Goal: Communication & Community: Answer question/provide support

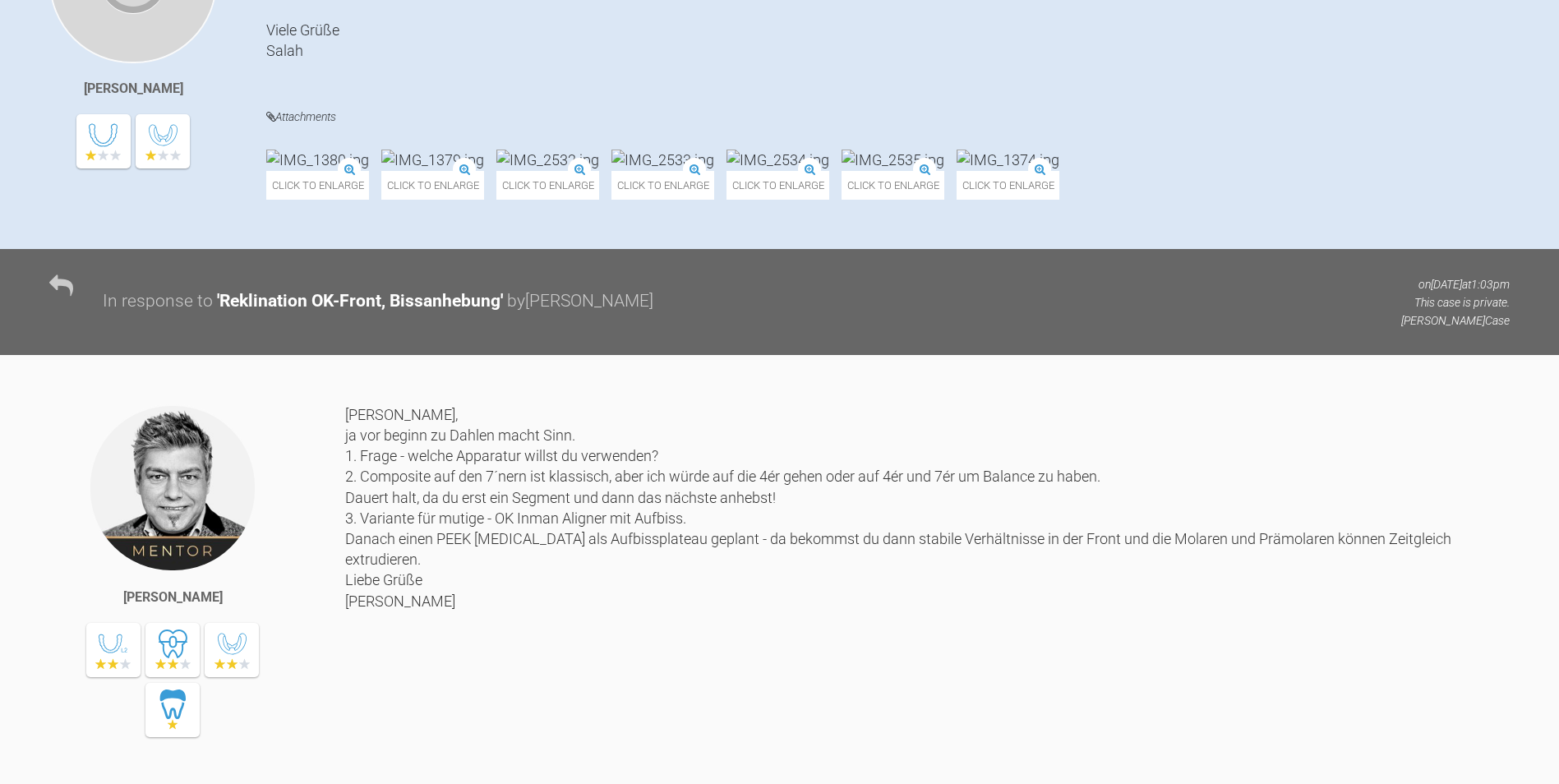
scroll to position [493, 0]
drag, startPoint x: 682, startPoint y: 625, endPoint x: 520, endPoint y: 635, distance: 162.3
click at [520, 635] on div "[PERSON_NAME], ja vor beginn zu Dahlen macht Sinn. 1. Frage - welche Apparatur …" at bounding box center [927, 599] width 1164 height 388
drag, startPoint x: 520, startPoint y: 635, endPoint x: 547, endPoint y: 627, distance: 28.2
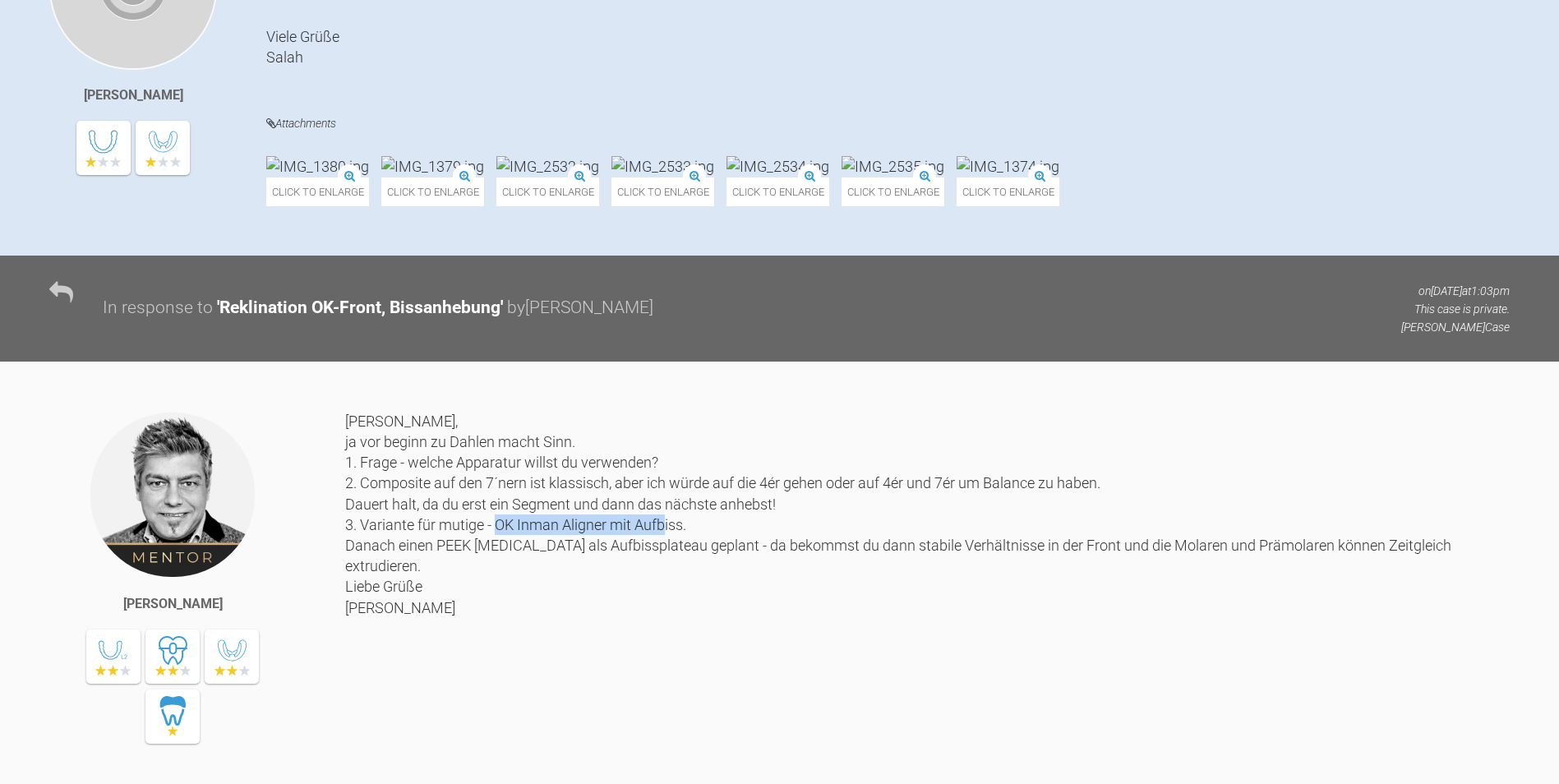
scroll to position [575, 0]
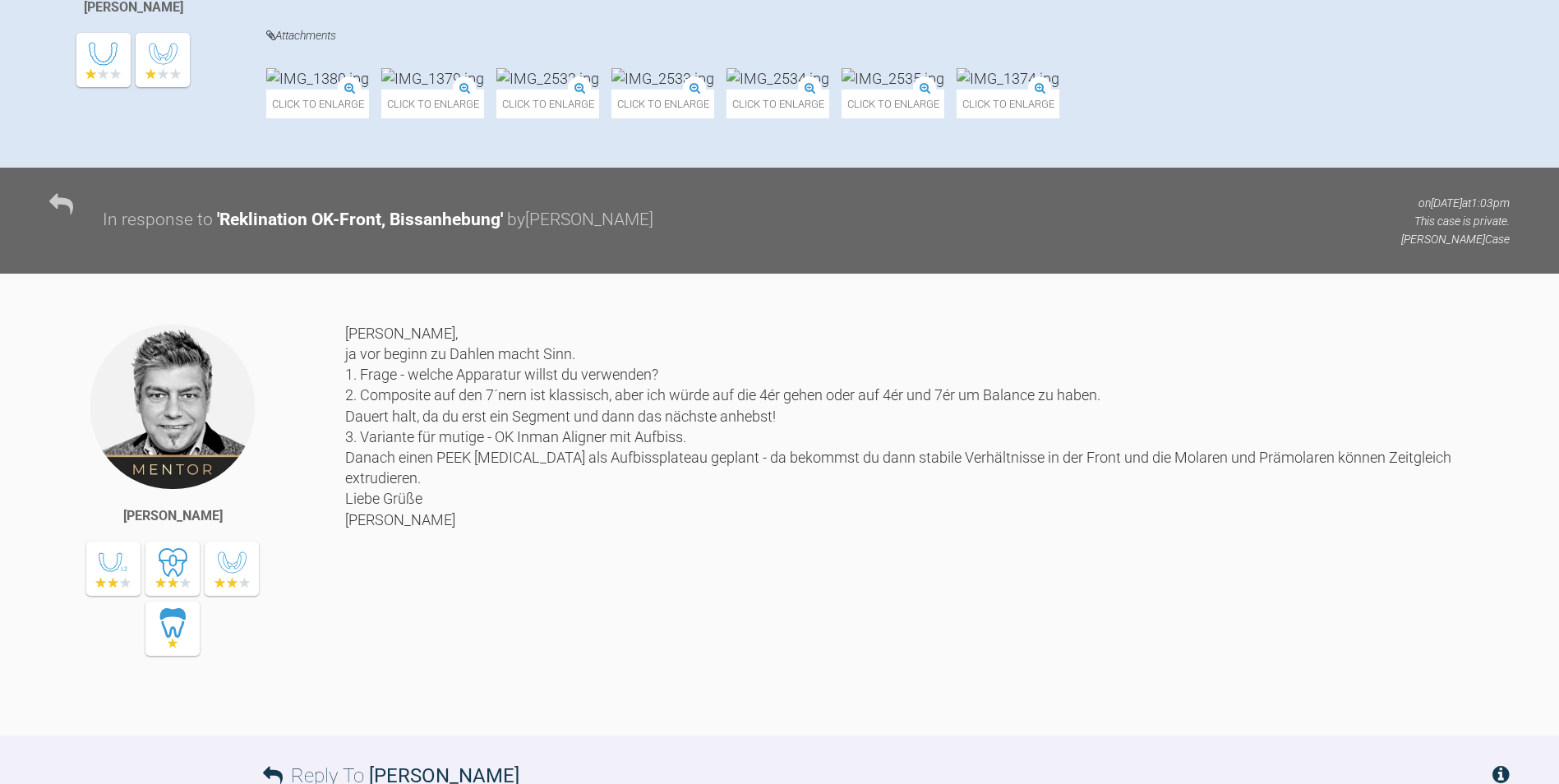
click at [568, 698] on div "[PERSON_NAME], ja vor beginn zu Dahlen macht Sinn. 1. Frage - welche Apparatur …" at bounding box center [927, 517] width 1164 height 388
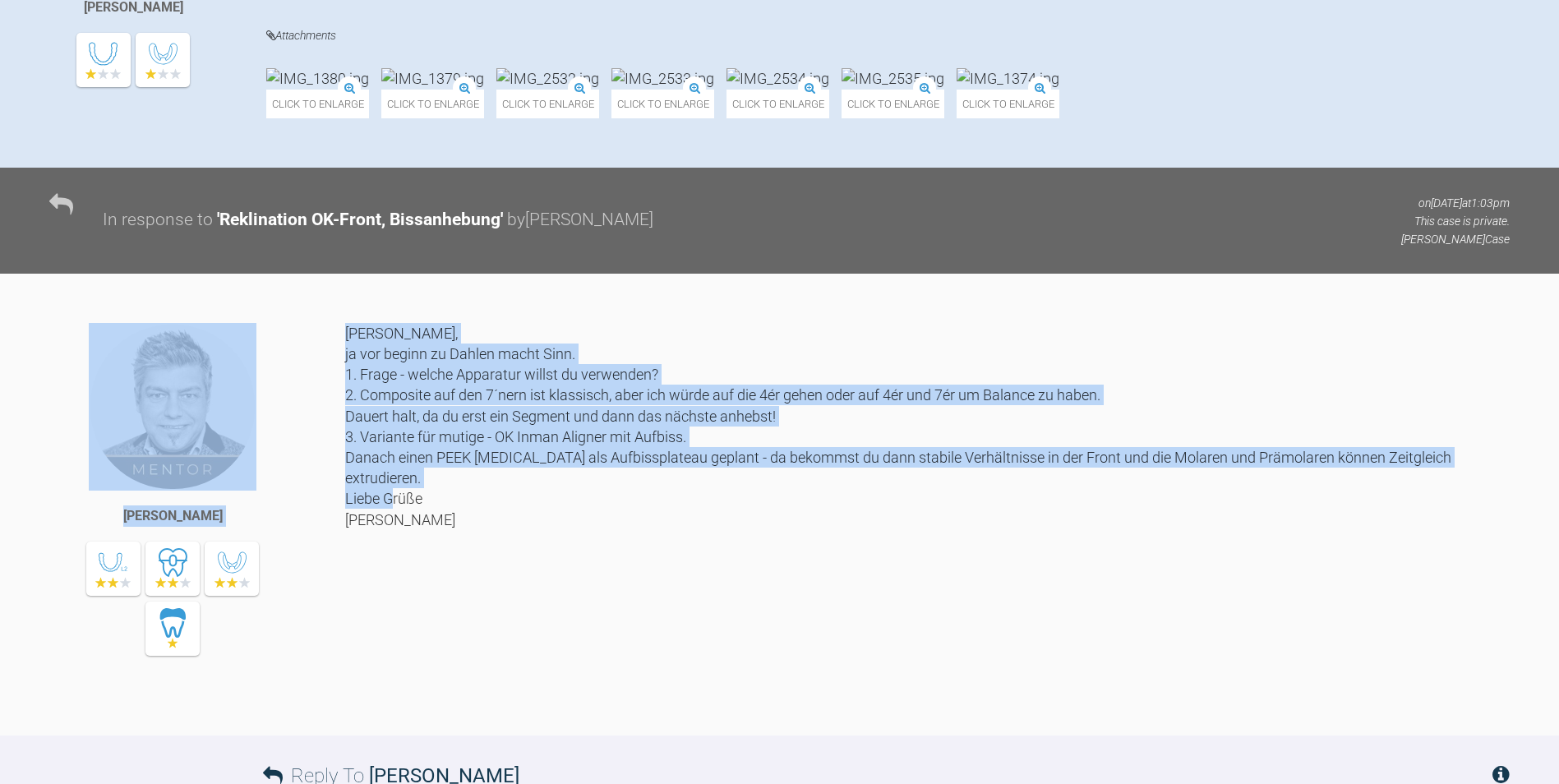
drag, startPoint x: 342, startPoint y: 435, endPoint x: 398, endPoint y: 620, distance: 193.3
click at [398, 620] on div "[PERSON_NAME] [PERSON_NAME], ja vor beginn zu Dahlen macht Sinn. 1. Frage - wel…" at bounding box center [780, 528] width 1559 height 412
click at [397, 618] on div "[PERSON_NAME], ja vor beginn zu Dahlen macht Sinn. 1. Frage - welche Apparatur …" at bounding box center [927, 517] width 1164 height 388
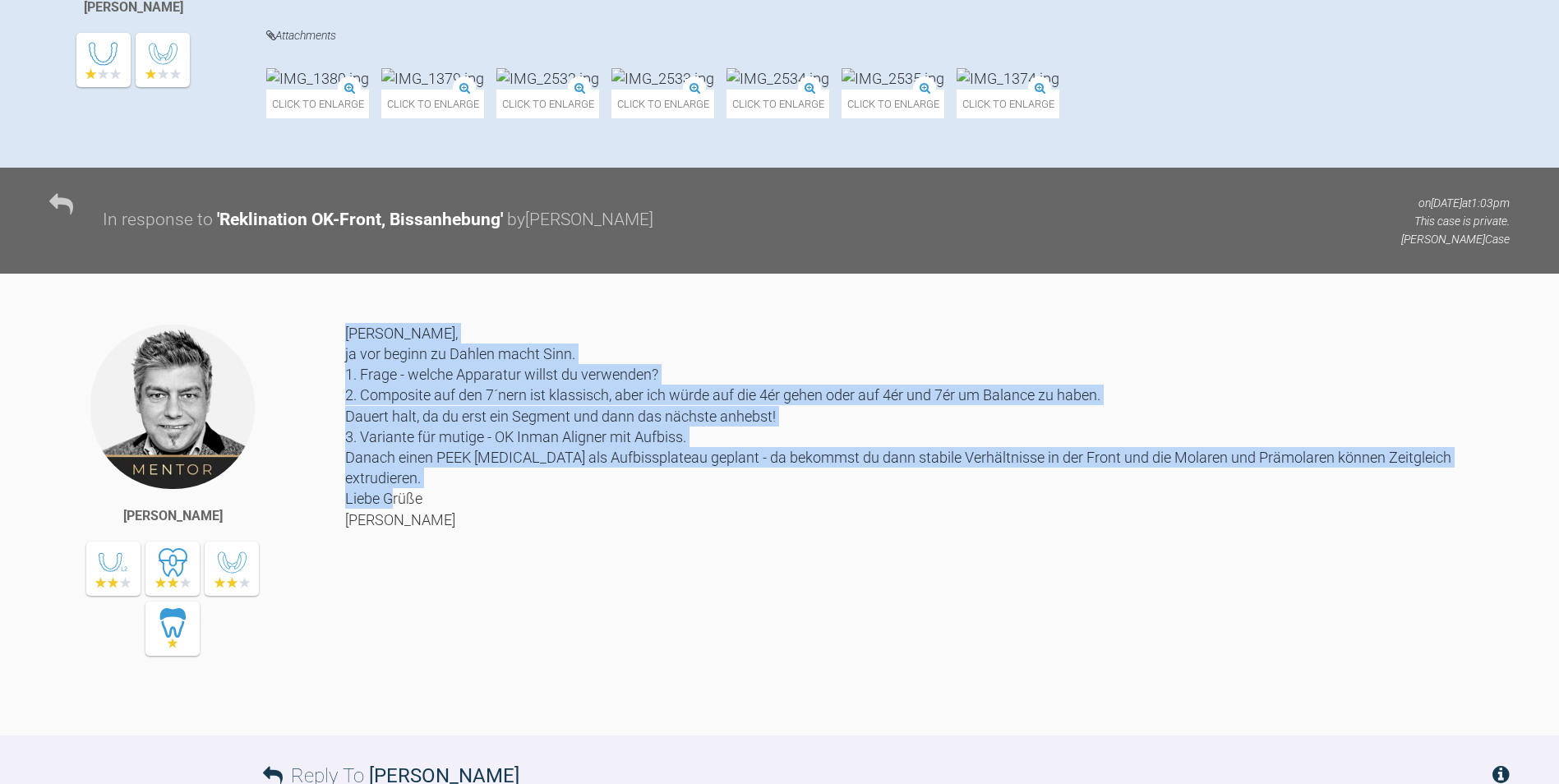
drag, startPoint x: 376, startPoint y: 611, endPoint x: 347, endPoint y: 439, distance: 174.4
click at [347, 439] on div "[PERSON_NAME], ja vor beginn zu Dahlen macht Sinn. 1. Frage - welche Apparatur …" at bounding box center [927, 517] width 1164 height 388
drag, startPoint x: 347, startPoint y: 439, endPoint x: 362, endPoint y: 443, distance: 15.5
copy div "[PERSON_NAME], ja vor beginn zu Dahlen macht Sinn. 1. Frage - welche Apparatur …"
click at [851, 522] on div "[PERSON_NAME], ja vor beginn zu Dahlen macht Sinn. 1. Frage - welche Apparatur …" at bounding box center [927, 517] width 1164 height 388
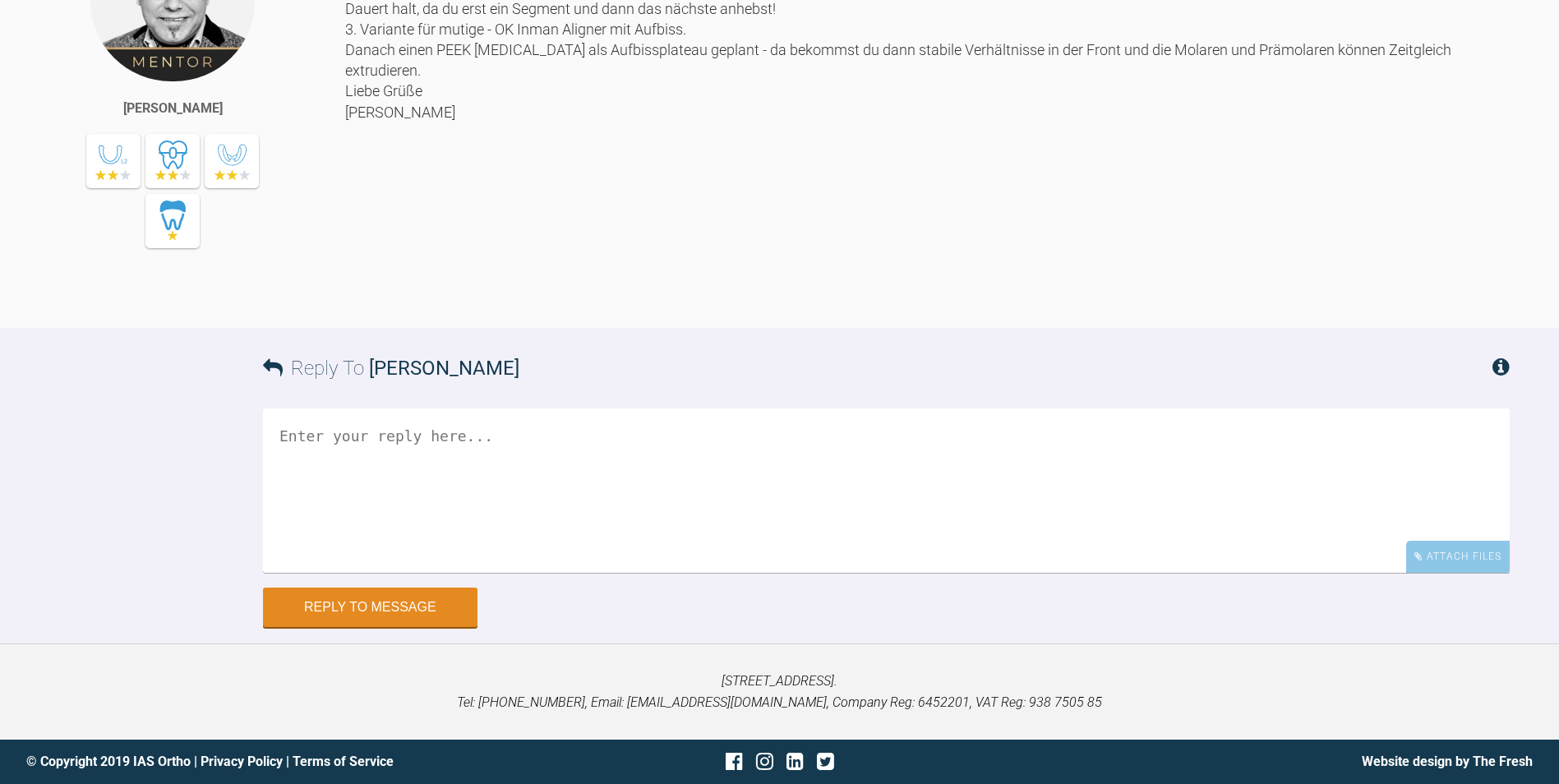
scroll to position [1091, 0]
click at [531, 455] on textarea at bounding box center [886, 490] width 1247 height 164
paste textarea "[PERSON_NAME], danke dir für die ausführliche Rückmeldung 🙏 Ich würde bei dem P…"
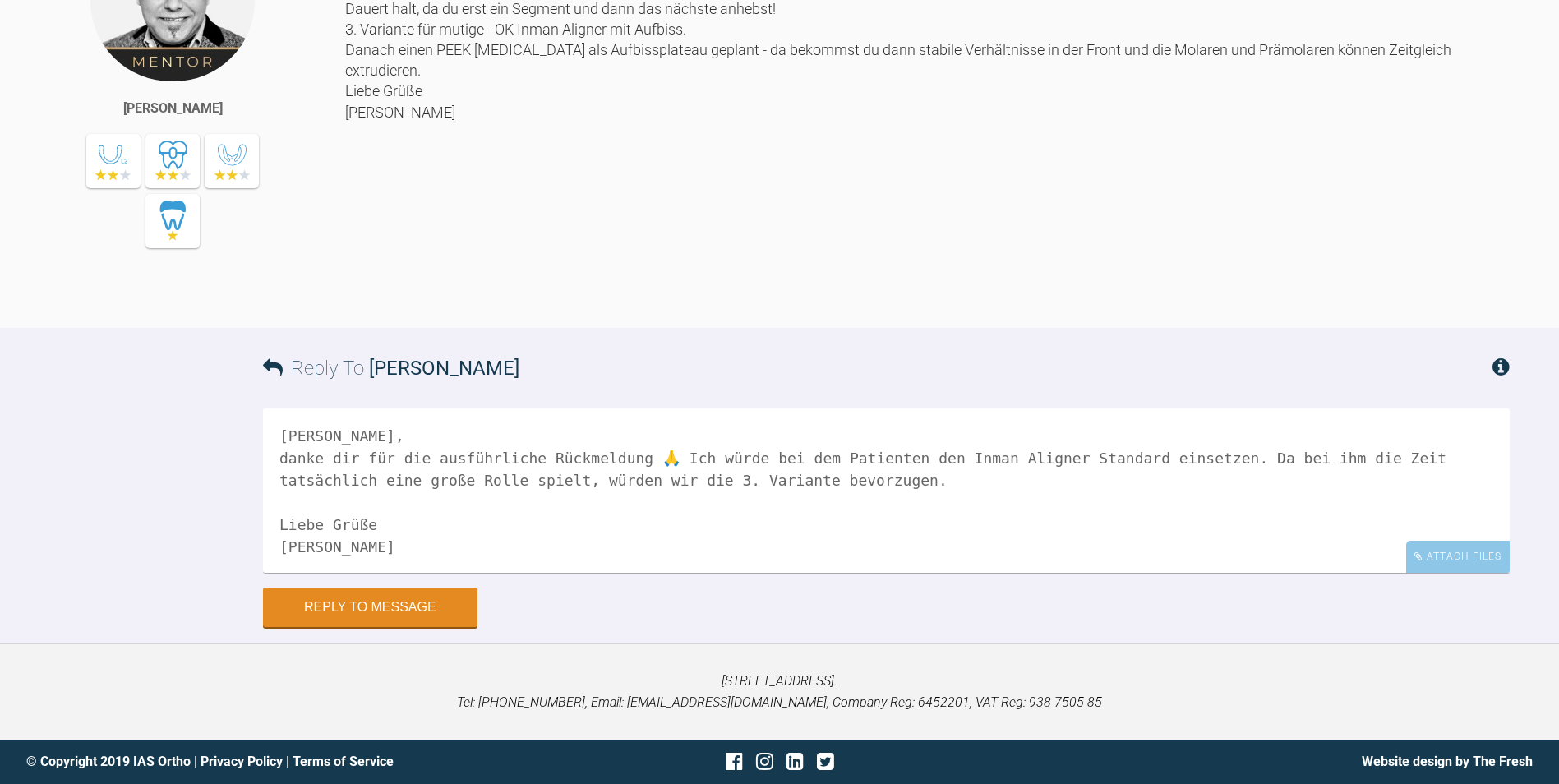
drag, startPoint x: 511, startPoint y: 457, endPoint x: 428, endPoint y: 456, distance: 83.0
click at [428, 456] on textarea "[PERSON_NAME], danke dir für die ausführliche Rückmeldung 🙏 Ich würde bei dem P…" at bounding box center [886, 490] width 1247 height 164
drag, startPoint x: 522, startPoint y: 453, endPoint x: 430, endPoint y: 458, distance: 92.1
click at [430, 458] on textarea "[PERSON_NAME], danke dir für die ausführliche Rückmeldung 🙏 Ich würde bei dem P…" at bounding box center [886, 490] width 1247 height 164
click at [621, 463] on textarea "[PERSON_NAME], danke dir für die schnelle Rückmeldung 🙏 Ich würde bei dem Patie…" at bounding box center [886, 490] width 1247 height 164
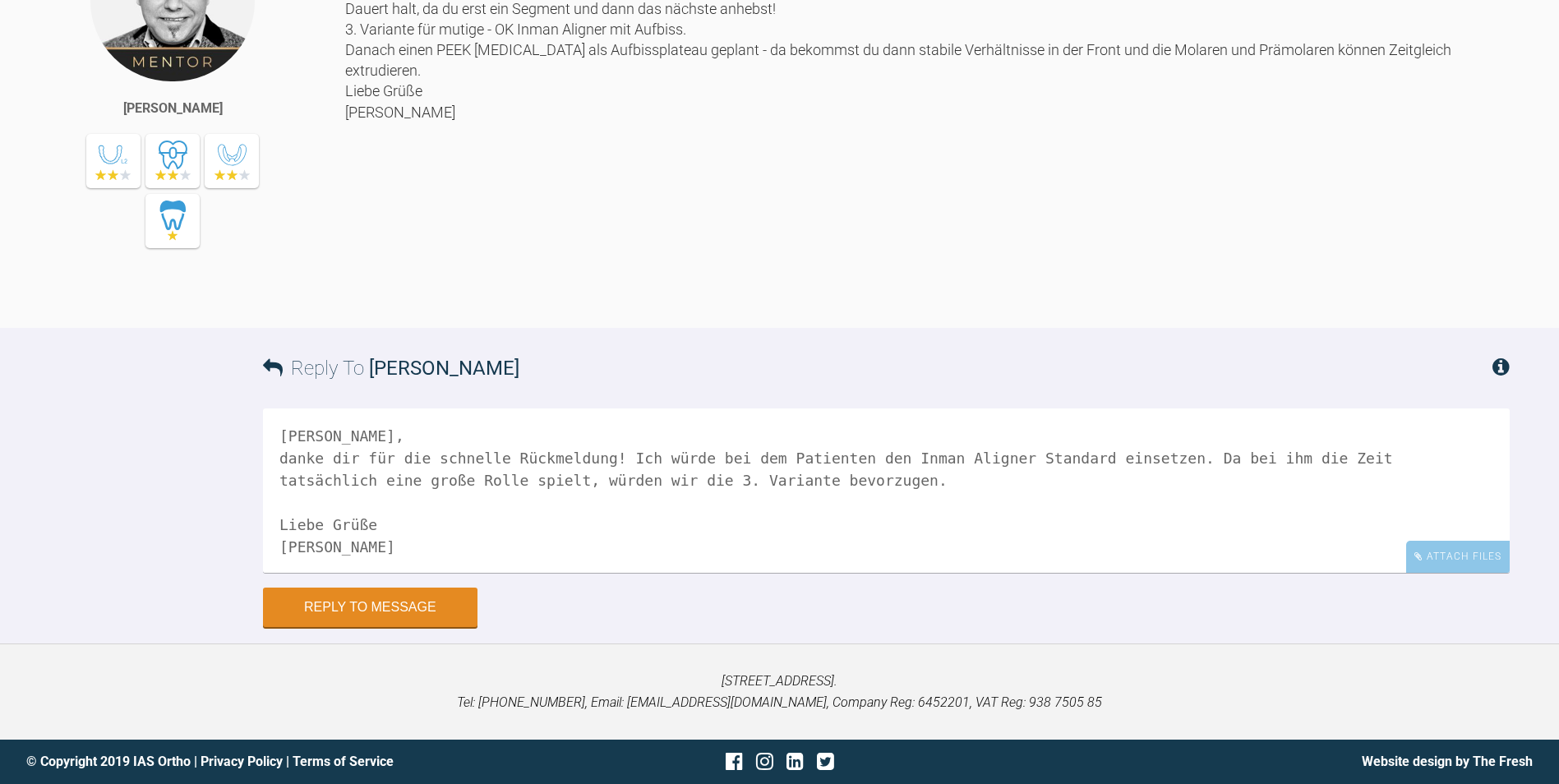
drag, startPoint x: 1124, startPoint y: 461, endPoint x: 1054, endPoint y: 468, distance: 70.3
click at [1054, 468] on textarea "[PERSON_NAME], danke dir für die schnelle Rückmeldung! Ich würde bei dem Patien…" at bounding box center [886, 490] width 1247 height 164
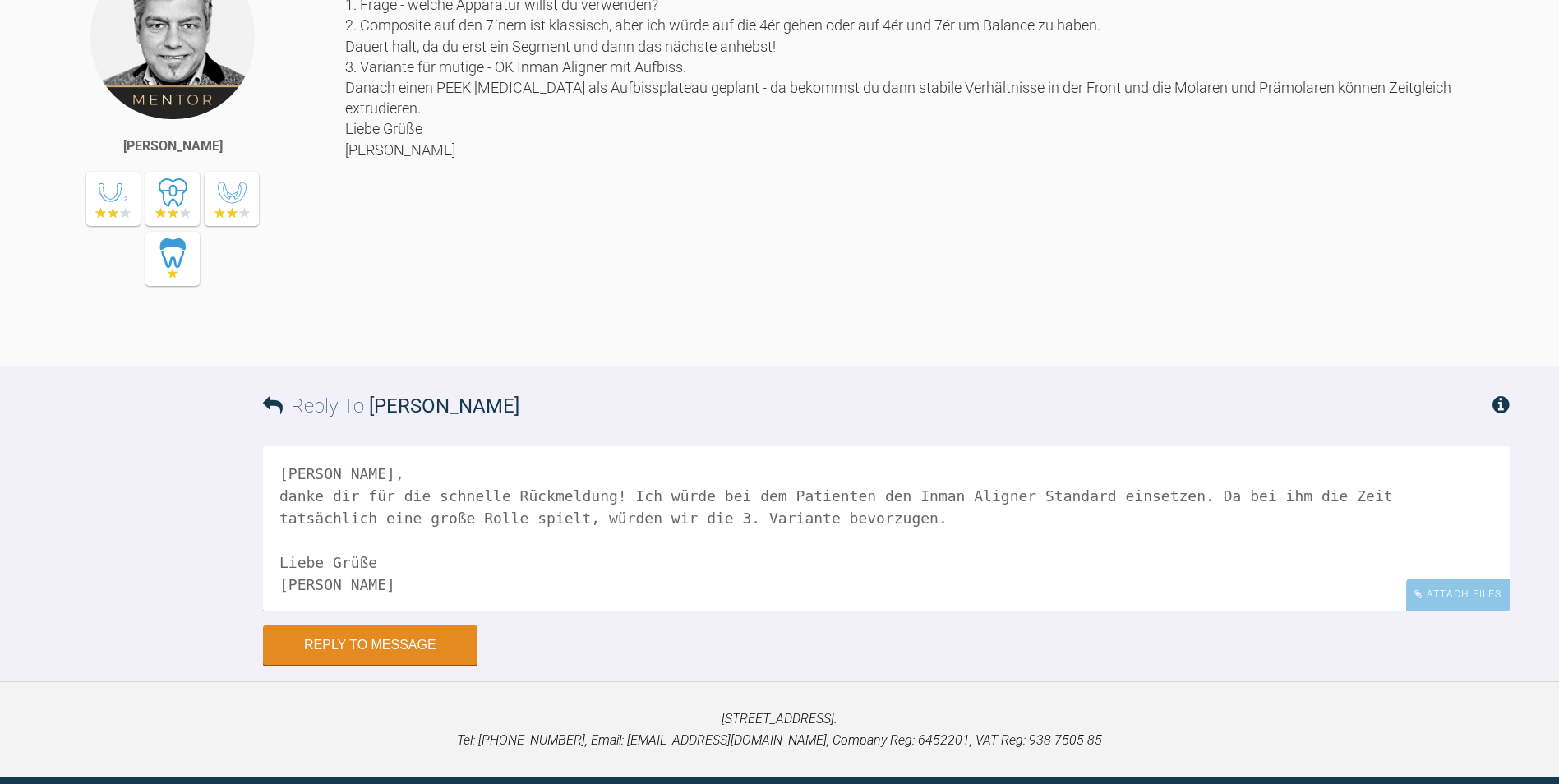
scroll to position [927, 0]
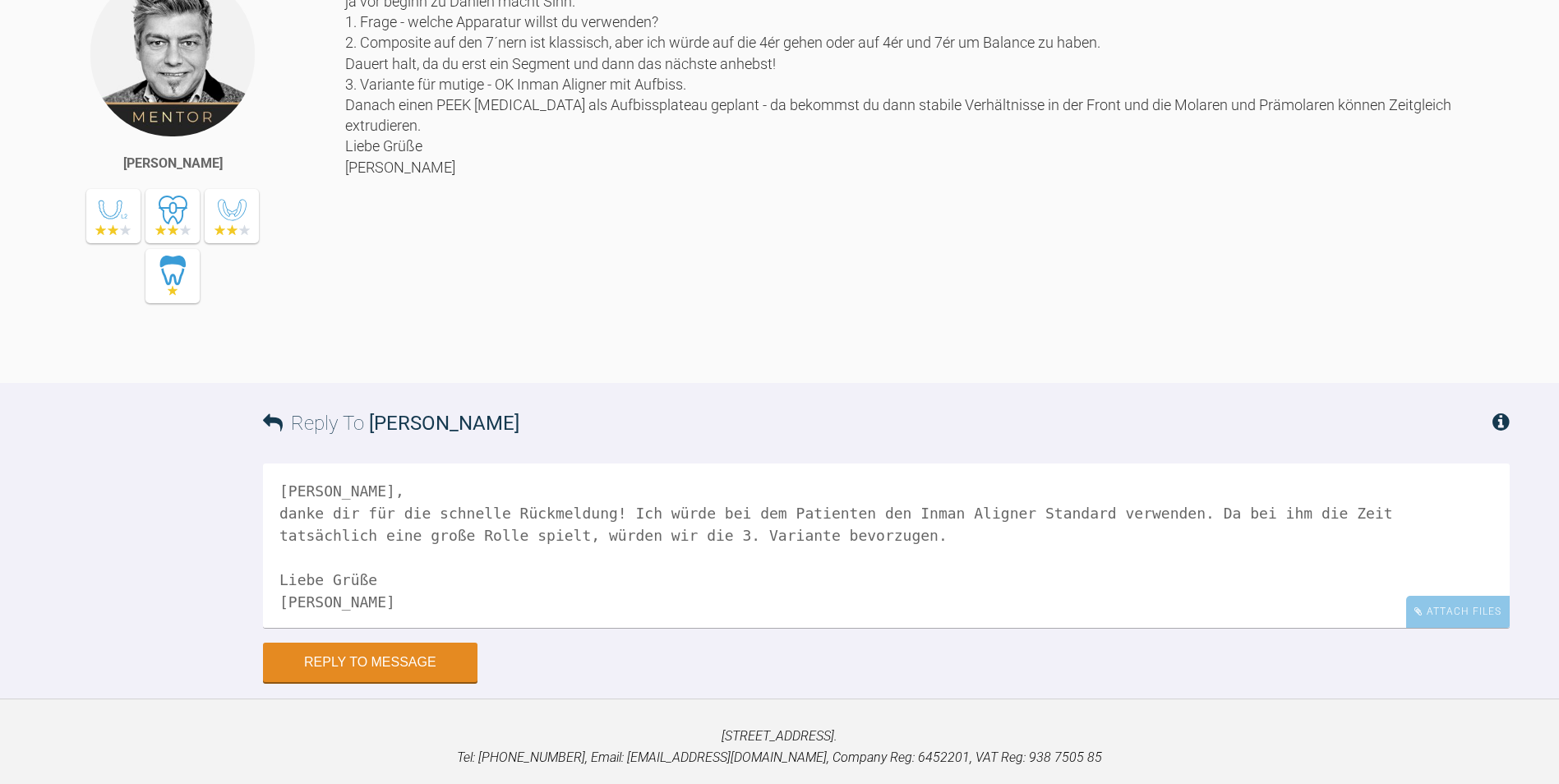
drag, startPoint x: 1145, startPoint y: 626, endPoint x: 1225, endPoint y: 615, distance: 80.8
click at [1225, 615] on textarea "[PERSON_NAME], danke dir für die schnelle Rückmeldung! Ich würde bei dem Patien…" at bounding box center [886, 545] width 1247 height 164
drag, startPoint x: 393, startPoint y: 649, endPoint x: 705, endPoint y: 653, distance: 312.0
click at [705, 627] on textarea "[PERSON_NAME], danke dir für die schnelle Rückmeldung! Ich würde bei dem Patien…" at bounding box center [886, 545] width 1247 height 164
click at [463, 627] on textarea "[PERSON_NAME], danke dir für die schnelle Rückmeldung! Ich würde bei dem Patien…" at bounding box center [886, 545] width 1247 height 164
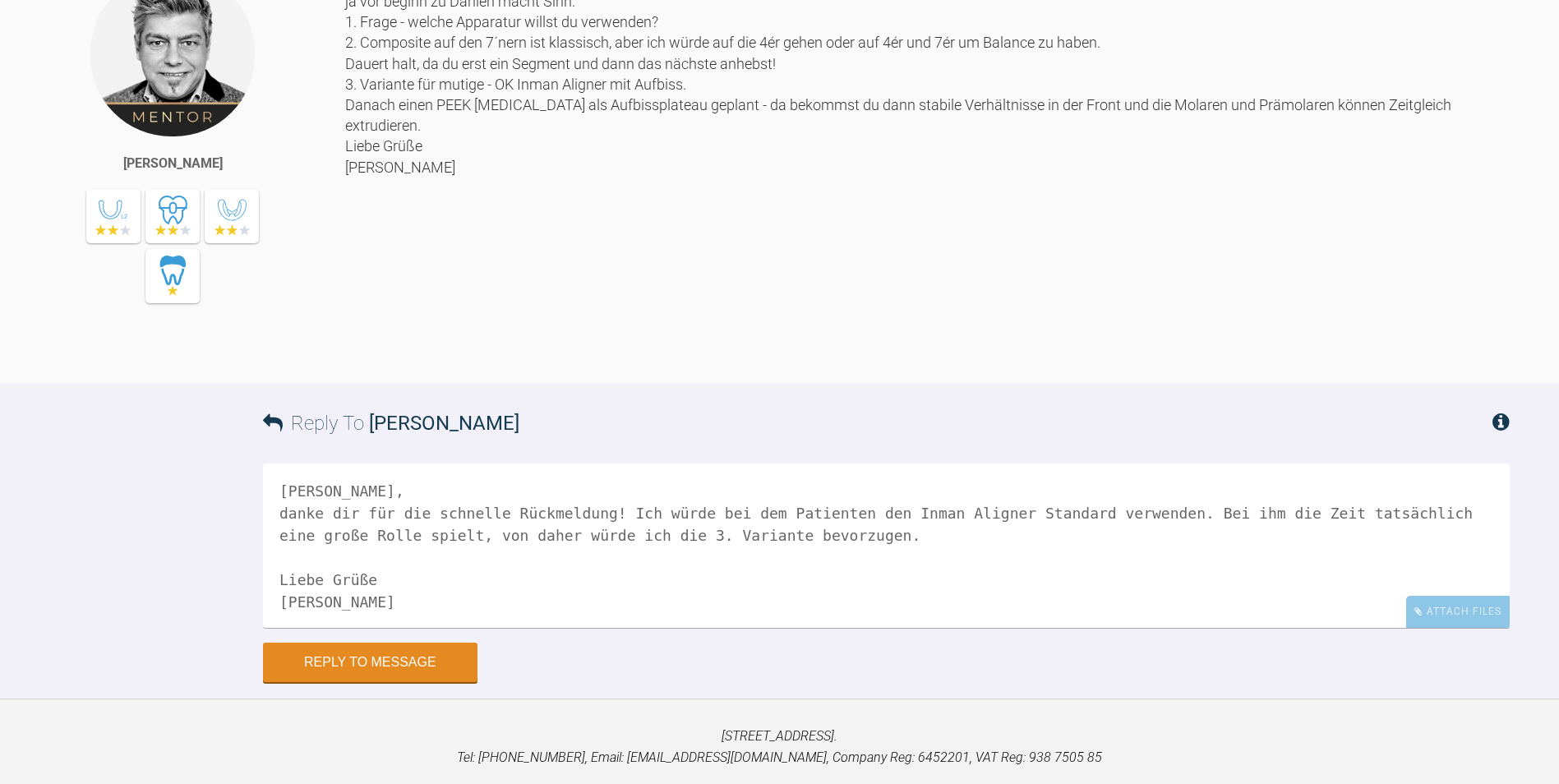
click at [278, 627] on textarea "[PERSON_NAME], danke dir für die schnelle Rückmeldung! Ich würde bei dem Patien…" at bounding box center [886, 545] width 1247 height 164
click at [783, 627] on textarea "[PERSON_NAME], danke dir für die schnelle Rückmeldung! Ich würde bei dem Patien…" at bounding box center [886, 545] width 1247 height 164
click at [614, 627] on textarea "[PERSON_NAME], danke dir für die schnelle Rückmeldung! Ich würde bei dem Patien…" at bounding box center [886, 545] width 1247 height 164
click at [471, 627] on textarea "[PERSON_NAME], danke dir für die schnelle Rückmeldung! Ich würde bei dem Patien…" at bounding box center [886, 545] width 1247 height 164
click at [919, 619] on textarea "[PERSON_NAME], danke dir für die schnelle Rückmeldung! Ich würde bei dem Patien…" at bounding box center [886, 545] width 1247 height 164
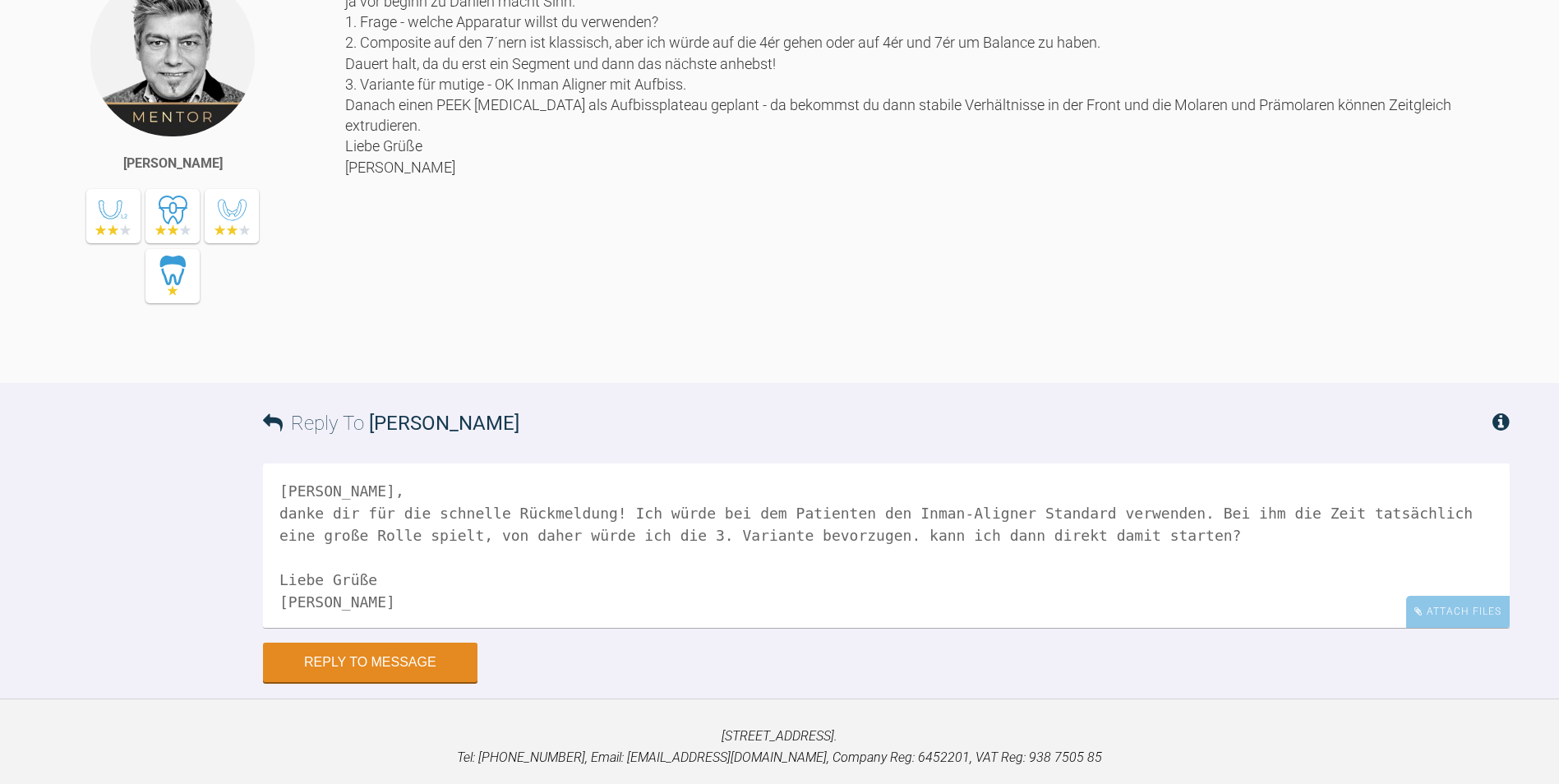
click at [971, 627] on textarea "[PERSON_NAME], danke dir für die schnelle Rückmeldung! Ich würde bei dem Patien…" at bounding box center [886, 545] width 1247 height 164
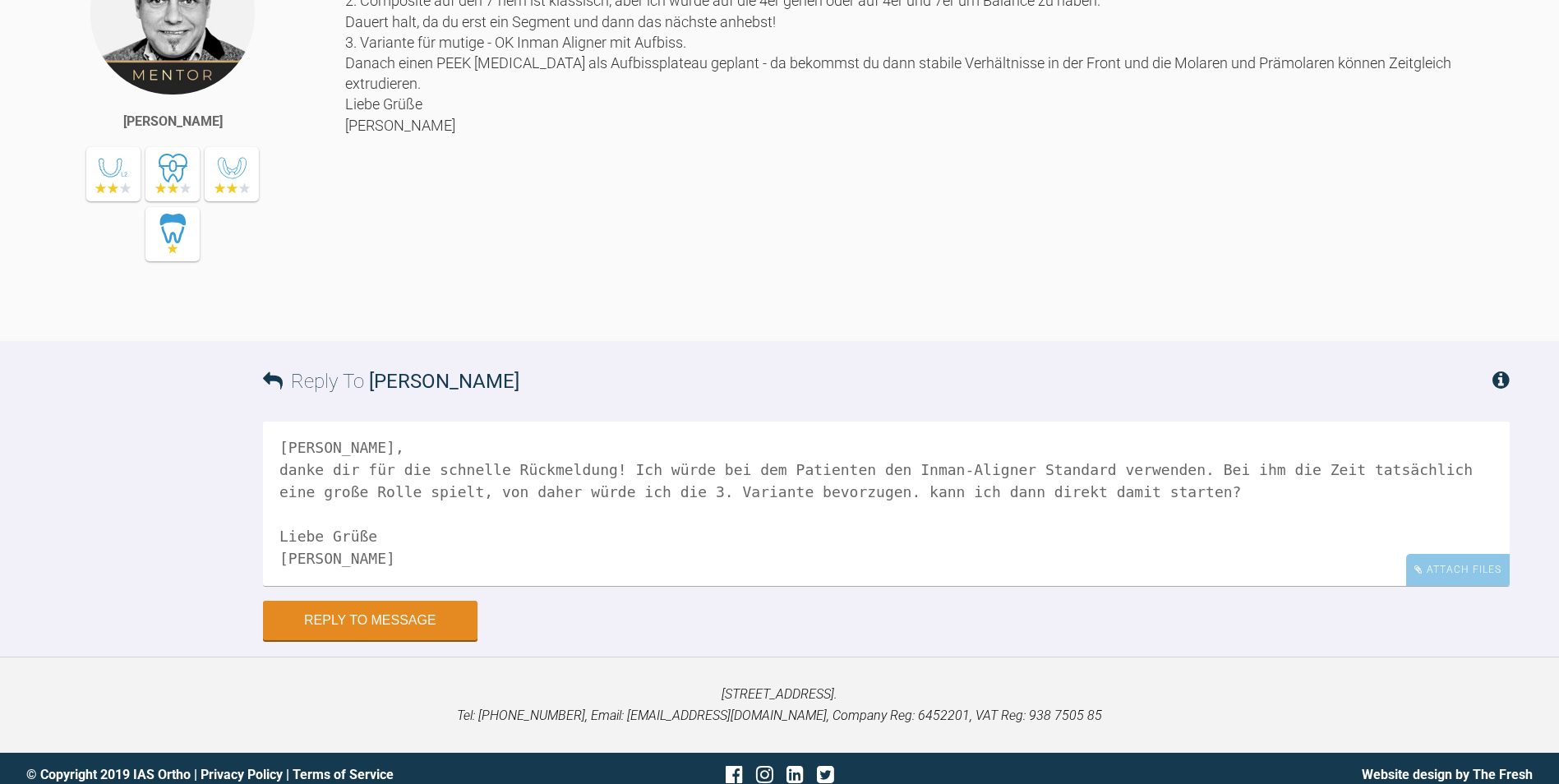
scroll to position [1010, 0]
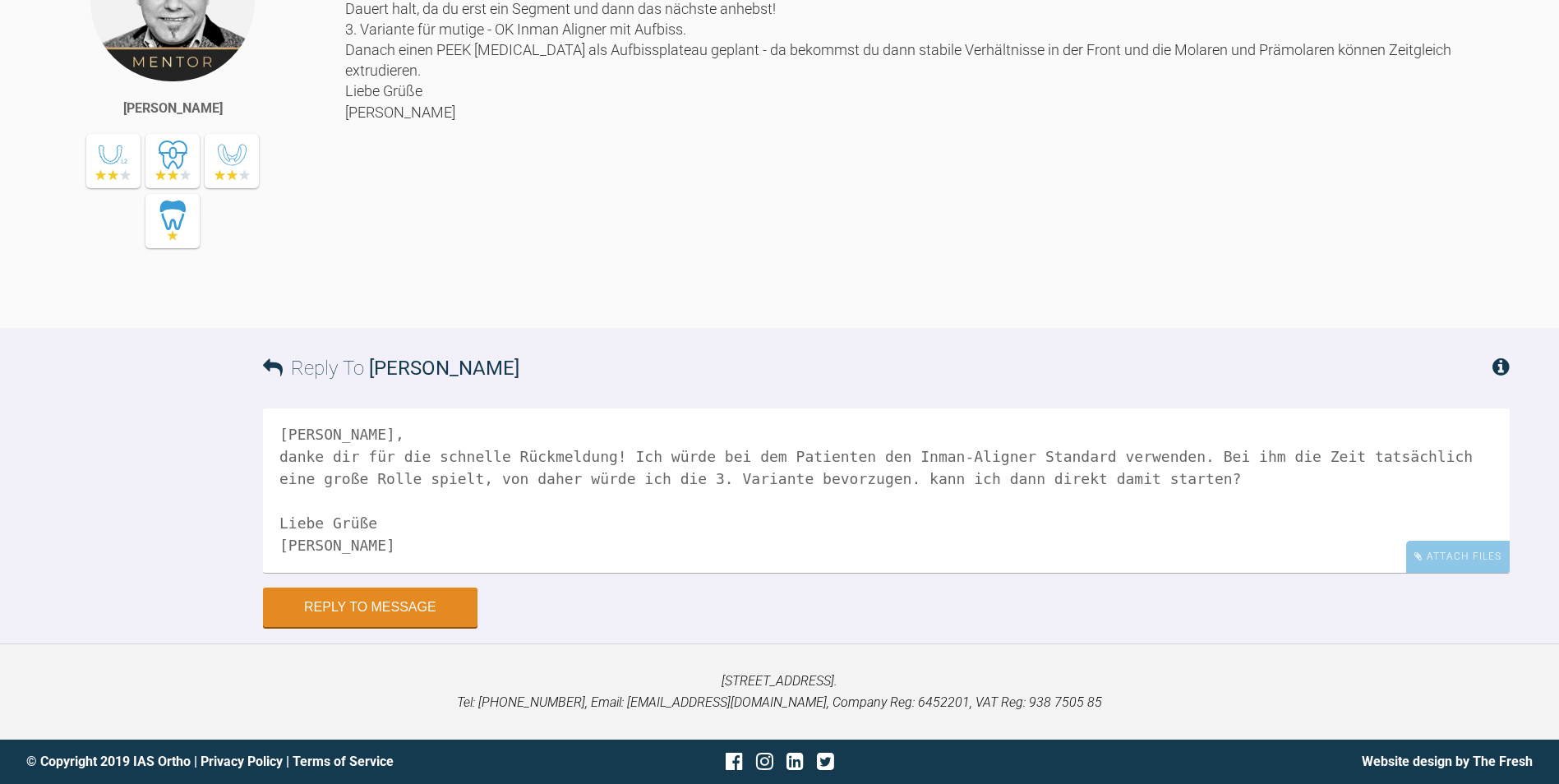
click at [1206, 538] on textarea "[PERSON_NAME], danke dir für die schnelle Rückmeldung! Ich würde bei dem Patien…" at bounding box center [886, 490] width 1247 height 164
drag, startPoint x: 422, startPoint y: 560, endPoint x: 373, endPoint y: 566, distance: 49.4
click at [373, 566] on textarea "[PERSON_NAME], danke dir für die schnelle Rückmeldung! Ich würde bei dem Patien…" at bounding box center [886, 490] width 1247 height 164
click at [432, 573] on textarea "[PERSON_NAME], danke dir für die schnelle Rückmeldung! Ich würde bei dem Patien…" at bounding box center [886, 490] width 1247 height 164
drag, startPoint x: 359, startPoint y: 635, endPoint x: 254, endPoint y: 510, distance: 163.2
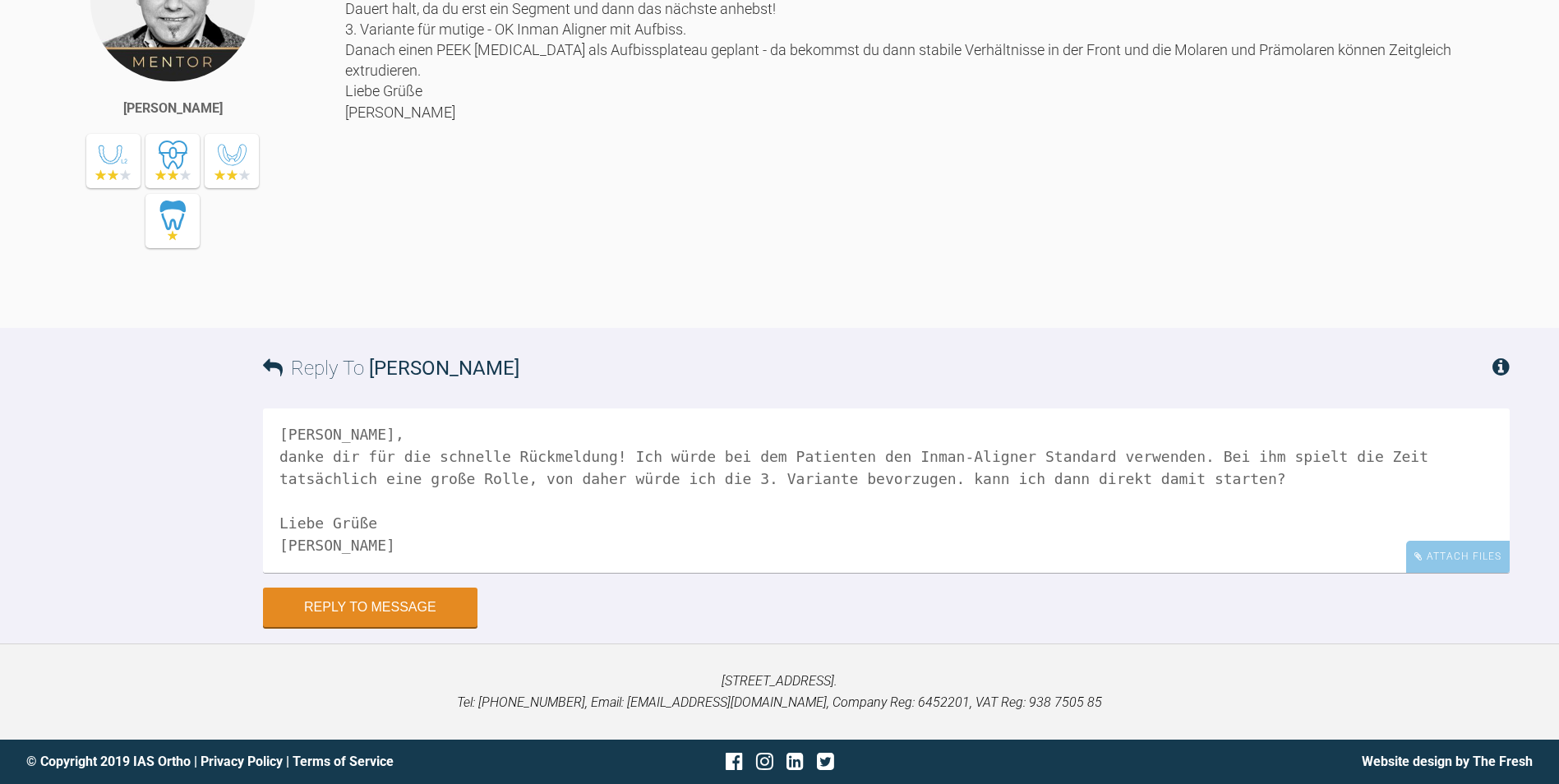
click at [254, 510] on div "Reply To [PERSON_NAME] [PERSON_NAME], danke dir für die schnelle Rückmeldung! I…" at bounding box center [780, 477] width 1559 height 299
click at [628, 573] on textarea "[PERSON_NAME], danke dir für die schnelle Rückmeldung! Ich würde bei dem Patien…" at bounding box center [886, 490] width 1247 height 164
click at [639, 573] on textarea "[PERSON_NAME], danke dir für die schnelle Rückmeldung! Ich würde bei dem Patien…" at bounding box center [886, 490] width 1247 height 164
drag, startPoint x: 892, startPoint y: 563, endPoint x: 850, endPoint y: 564, distance: 42.0
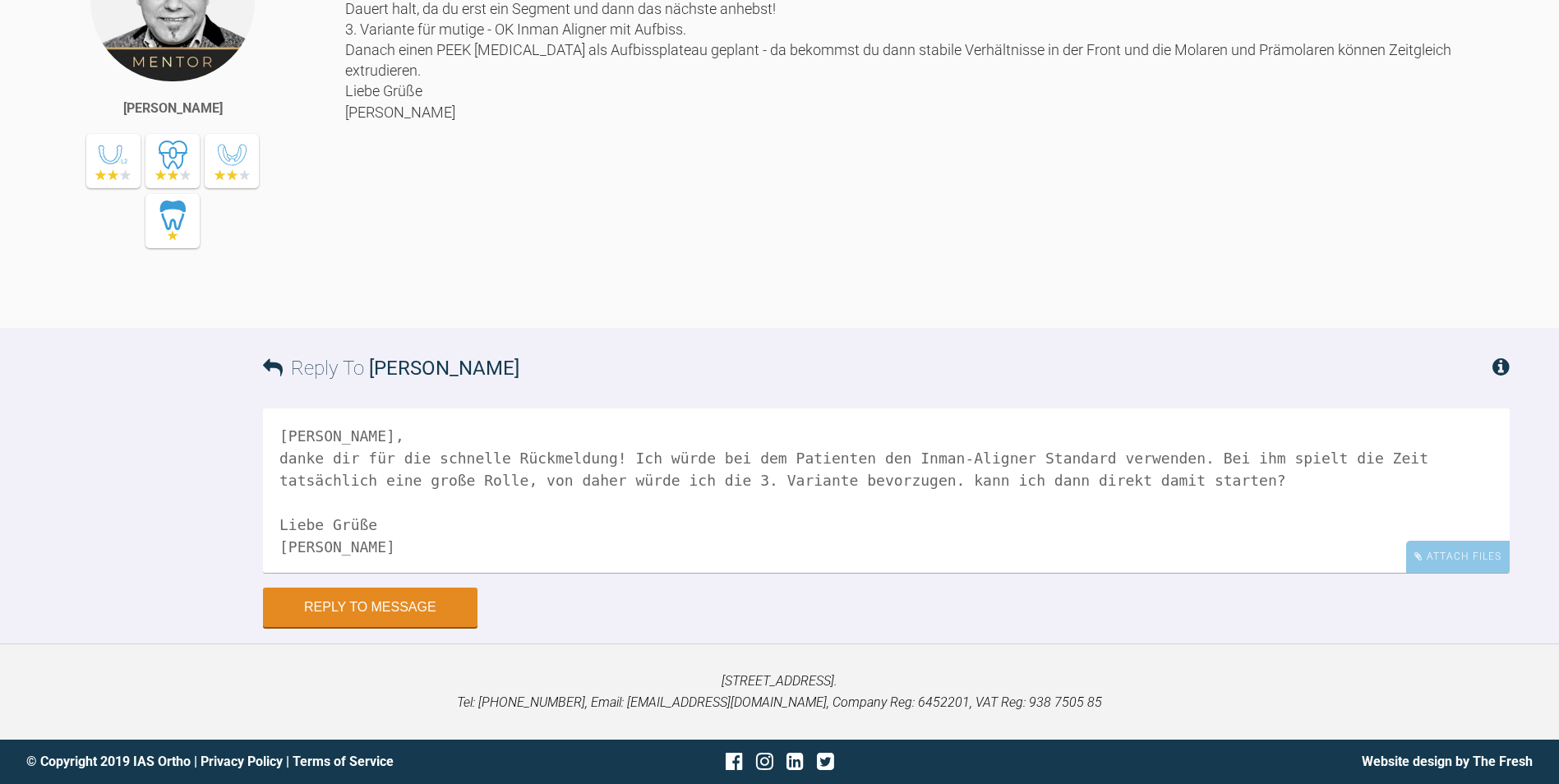
click at [850, 564] on textarea "[PERSON_NAME], danke dir für die schnelle Rückmeldung! Ich würde bei dem Patien…" at bounding box center [886, 490] width 1247 height 164
type textarea "[PERSON_NAME], danke dir für die schnelle Rückmeldung! Ich würde bei dem Patien…"
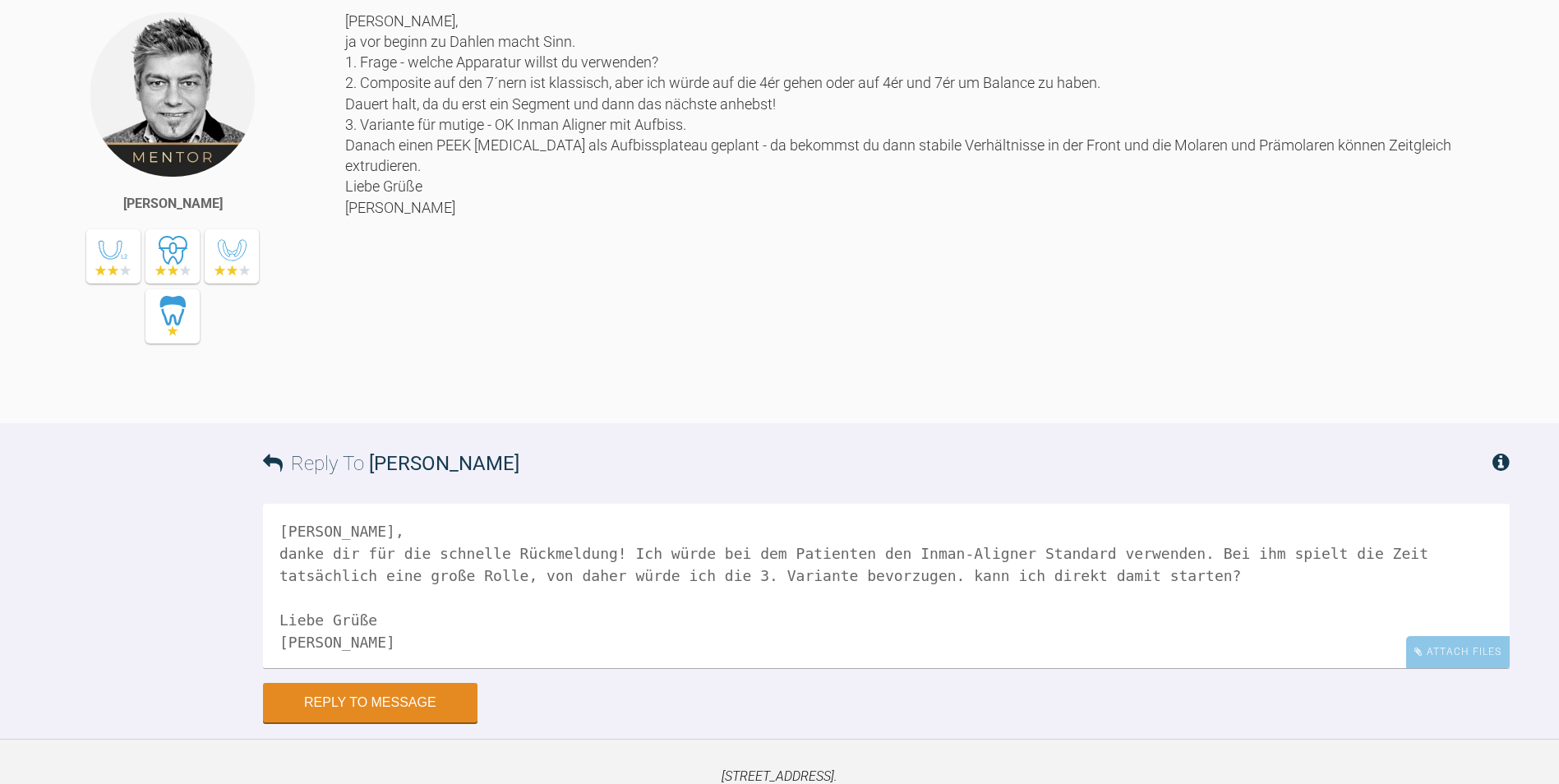
scroll to position [927, 0]
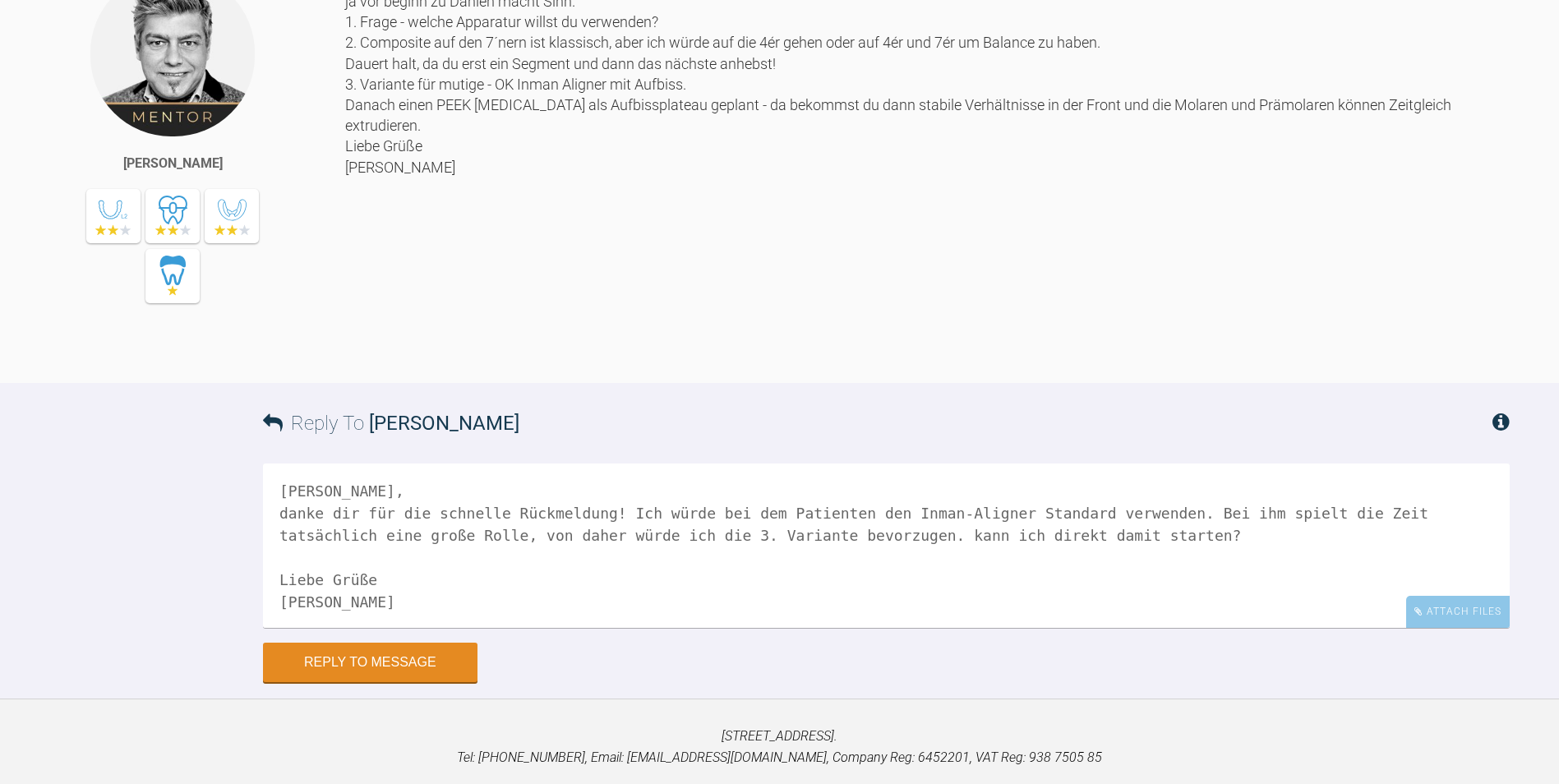
click at [549, 627] on textarea "[PERSON_NAME], danke dir für die schnelle Rückmeldung! Ich würde bei dem Patien…" at bounding box center [886, 545] width 1247 height 164
click at [382, 683] on button "Reply to Message" at bounding box center [370, 663] width 214 height 39
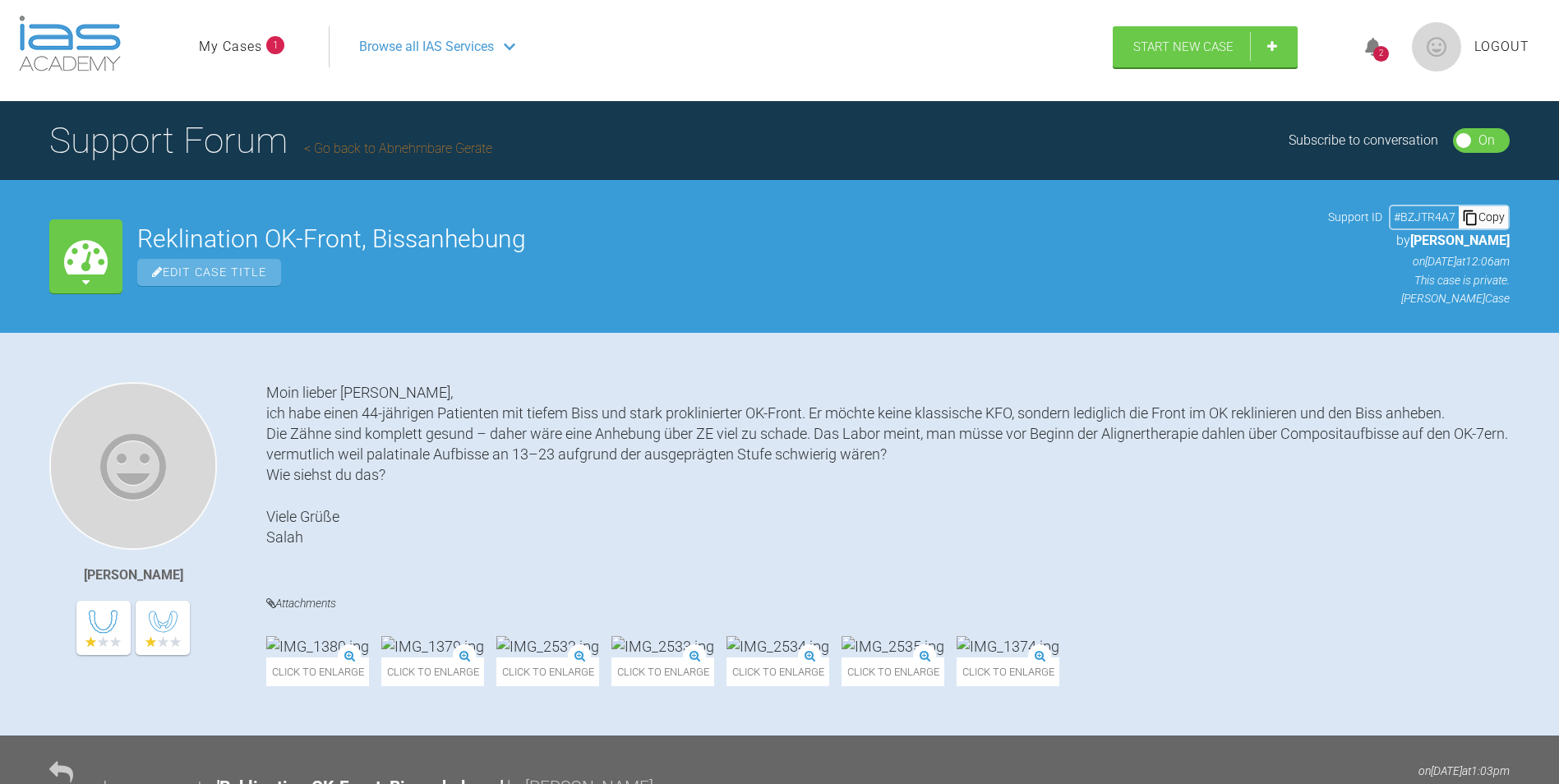
scroll to position [0, 0]
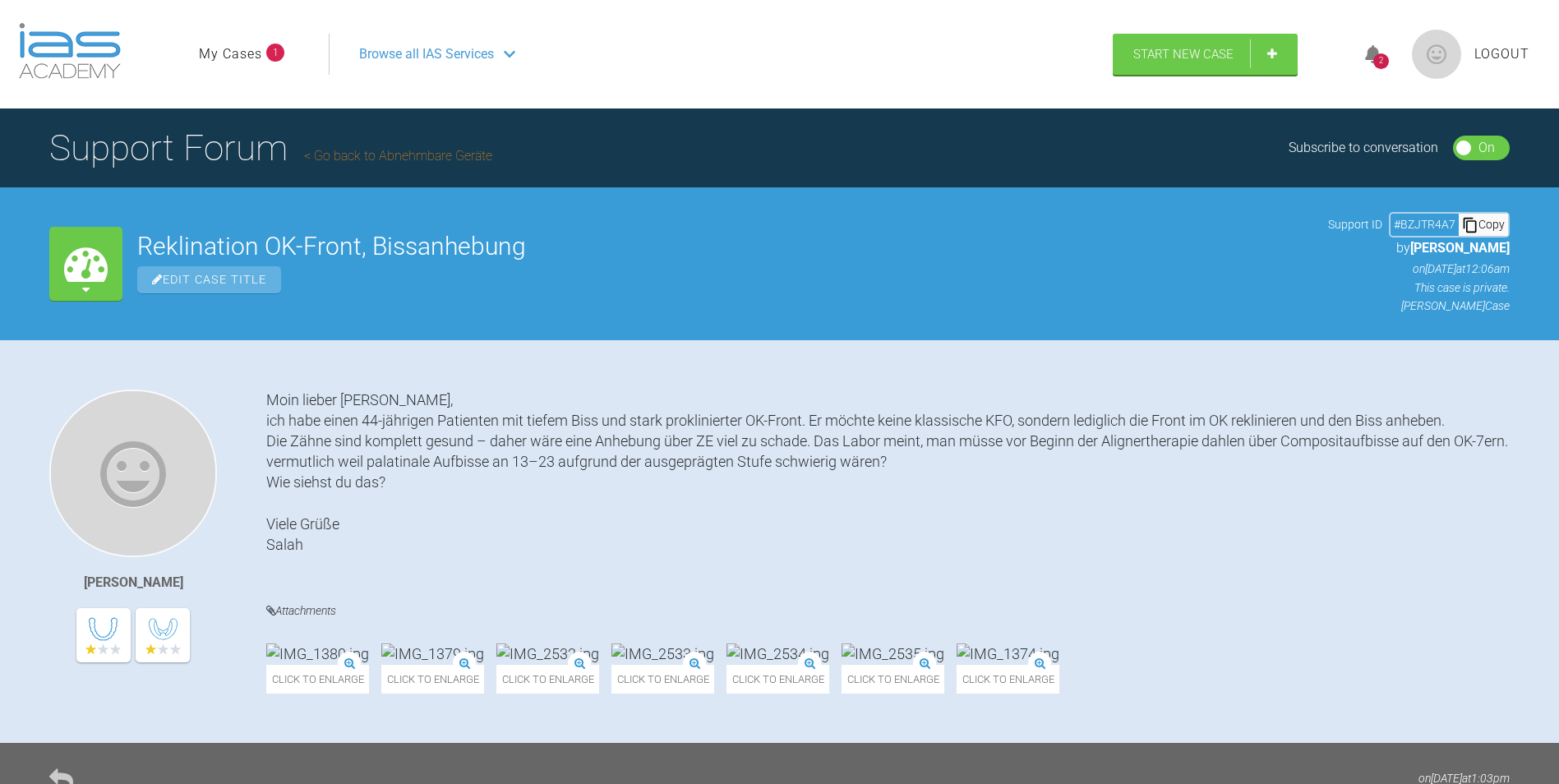
click at [1509, 57] on span "Logout" at bounding box center [1501, 54] width 55 height 21
